Goal: Navigation & Orientation: Find specific page/section

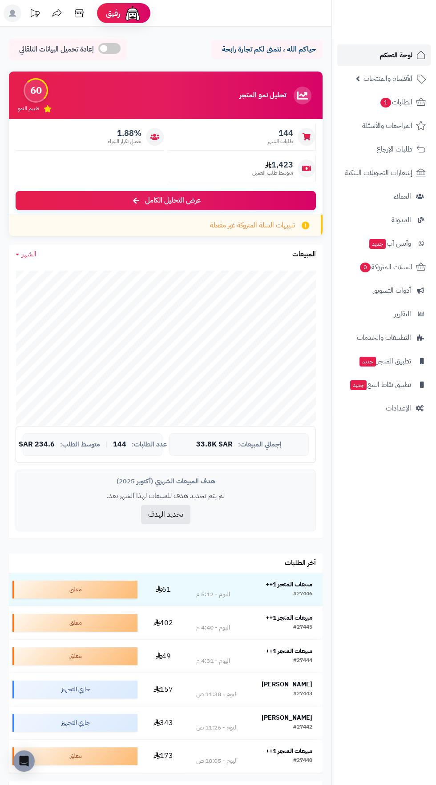
click at [400, 52] on span "لوحة التحكم" at bounding box center [396, 55] width 32 height 12
